Goal: Task Accomplishment & Management: Manage account settings

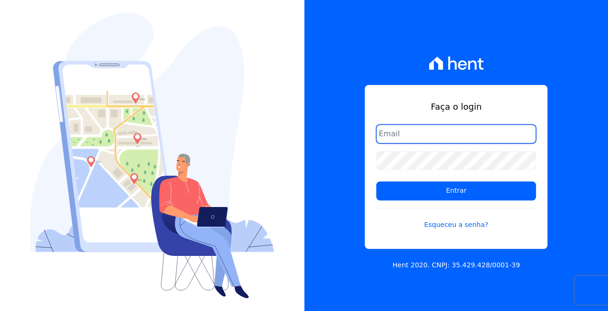
type input "[EMAIL_ADDRESS][PERSON_NAME][DOMAIN_NAME]"
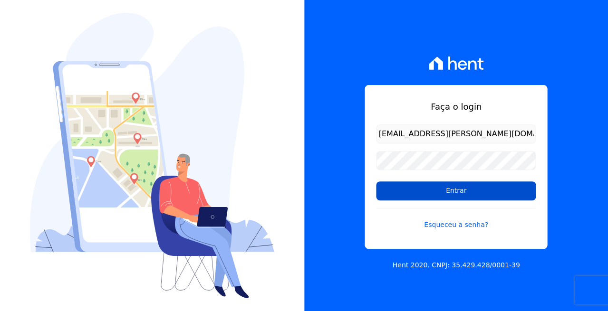
click at [416, 186] on input "Entrar" at bounding box center [456, 191] width 160 height 19
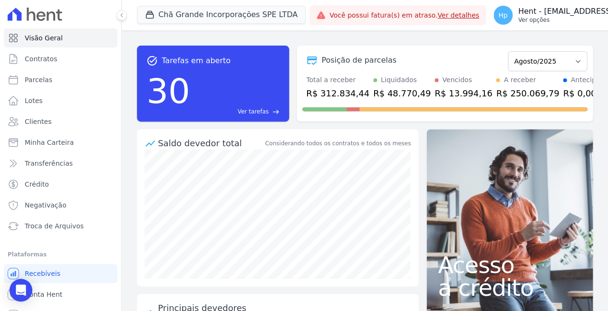
click at [522, 16] on p "Hent - paulo.cesar@e-arke.com" at bounding box center [597, 12] width 159 height 10
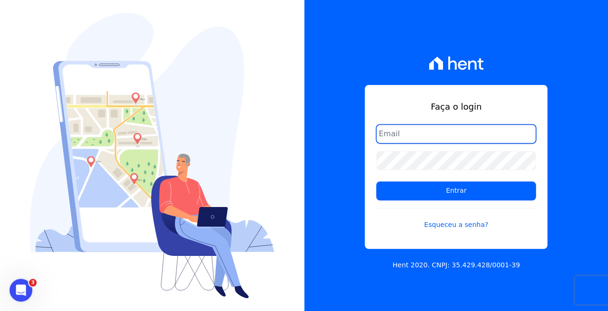
type input "jCTwmURZD5RLgQWstNLJ"
click at [424, 138] on input "jCTwmURZD5RLgQWstNLJ" at bounding box center [456, 134] width 160 height 19
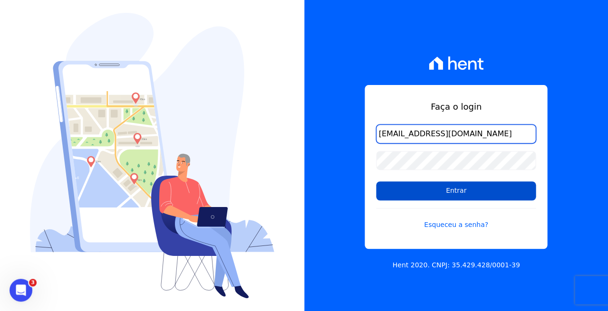
type input "paulo.cesar@e-arke.com"
click at [430, 193] on input "Entrar" at bounding box center [456, 191] width 160 height 19
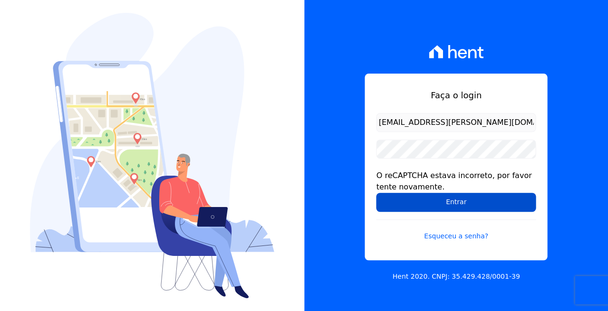
click at [431, 205] on input "Entrar" at bounding box center [456, 202] width 160 height 19
